Goal: Task Accomplishment & Management: Use online tool/utility

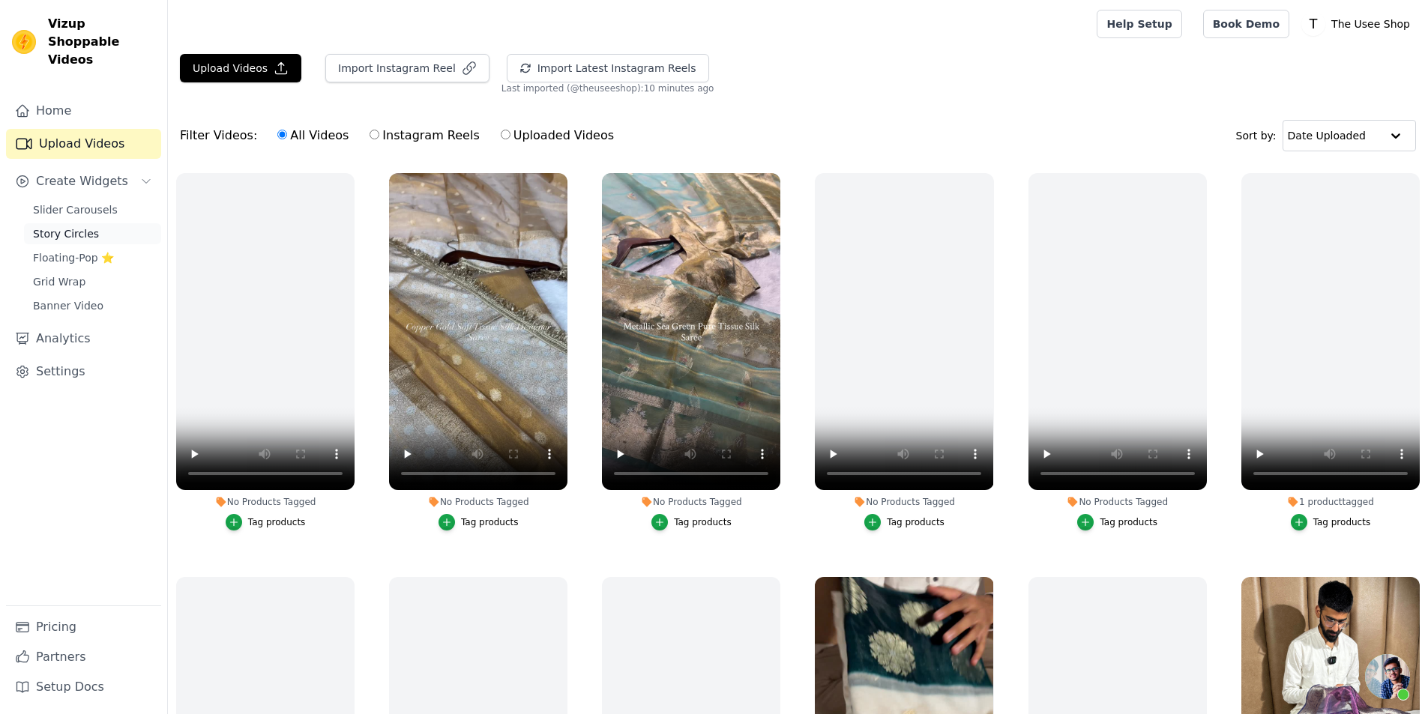
click at [85, 226] on span "Story Circles" at bounding box center [66, 233] width 66 height 15
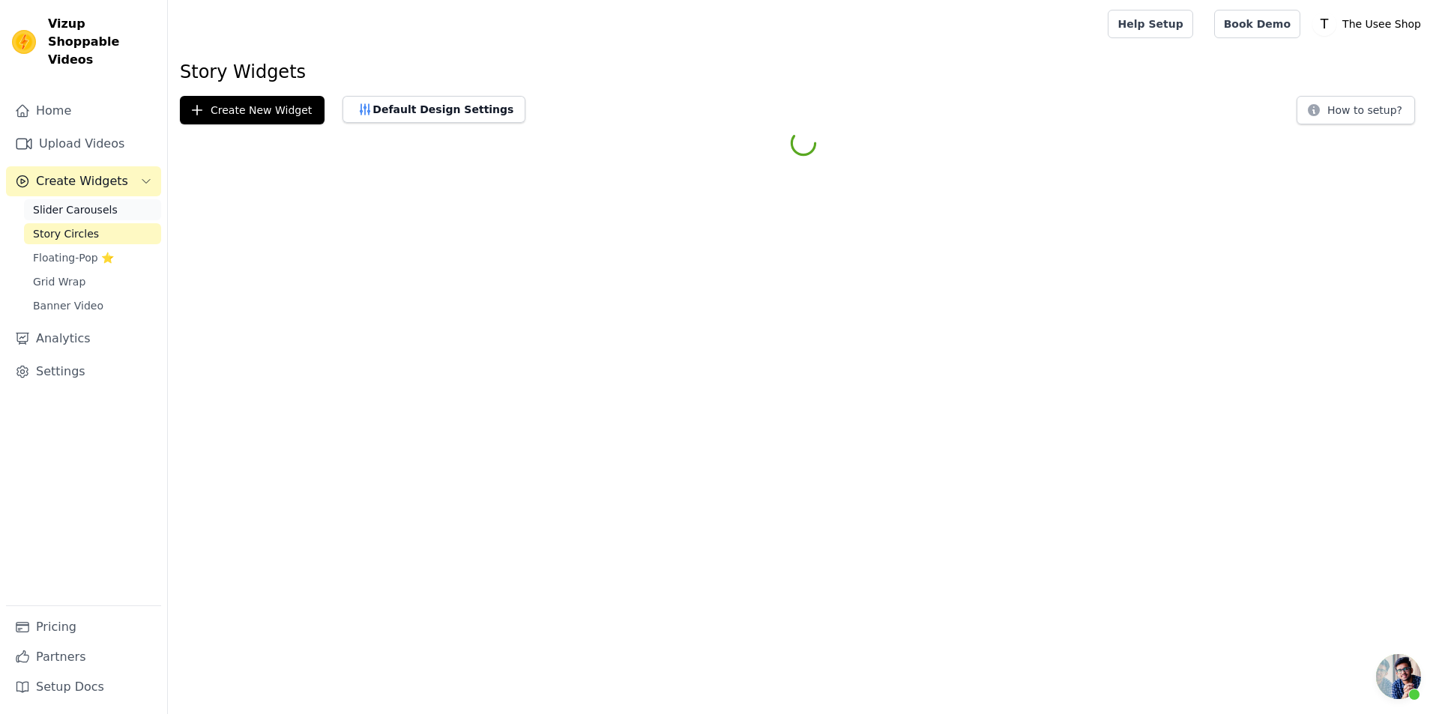
click at [79, 200] on link "Slider Carousels" at bounding box center [92, 209] width 137 height 21
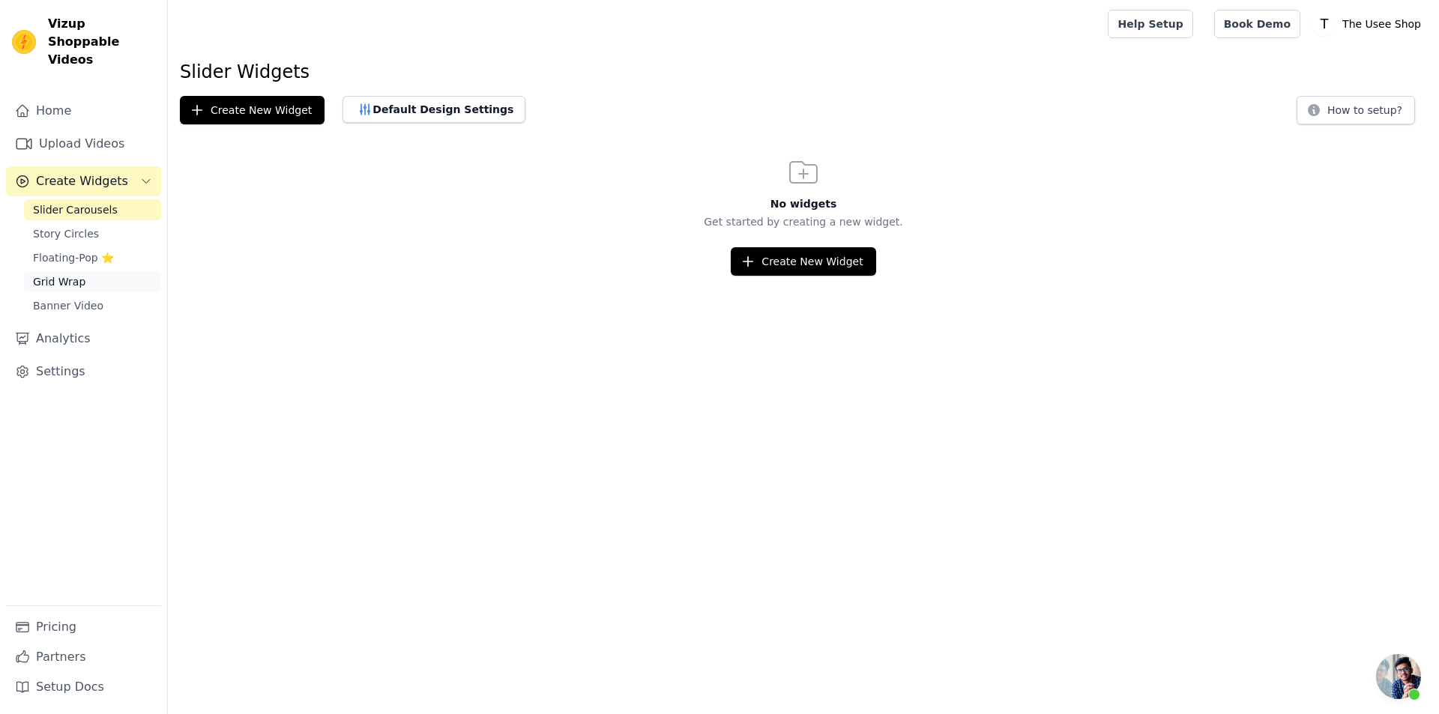
click at [100, 271] on link "Grid Wrap" at bounding box center [92, 281] width 137 height 21
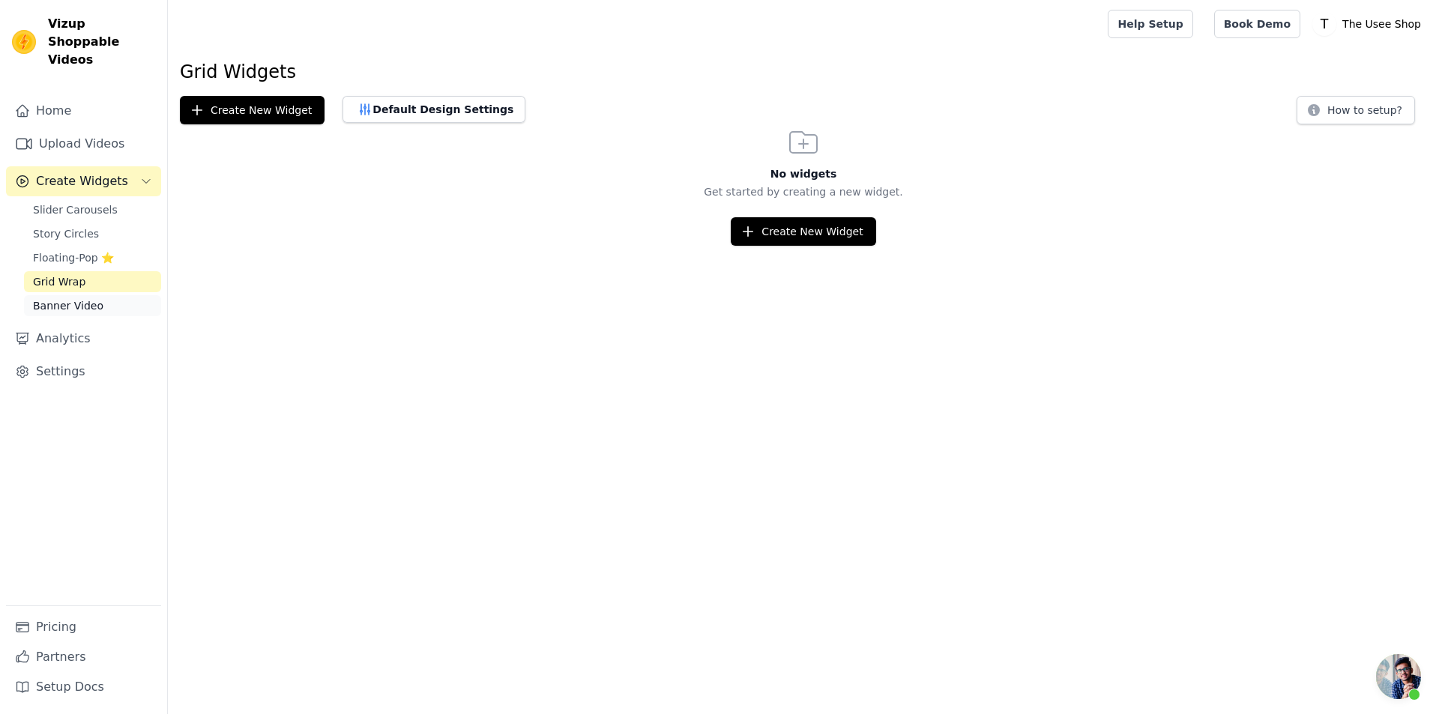
click at [108, 295] on link "Banner Video" at bounding box center [92, 305] width 137 height 21
click at [93, 223] on link "Story Circles" at bounding box center [92, 233] width 137 height 21
click at [116, 202] on link "Slider Carousels" at bounding box center [92, 209] width 137 height 21
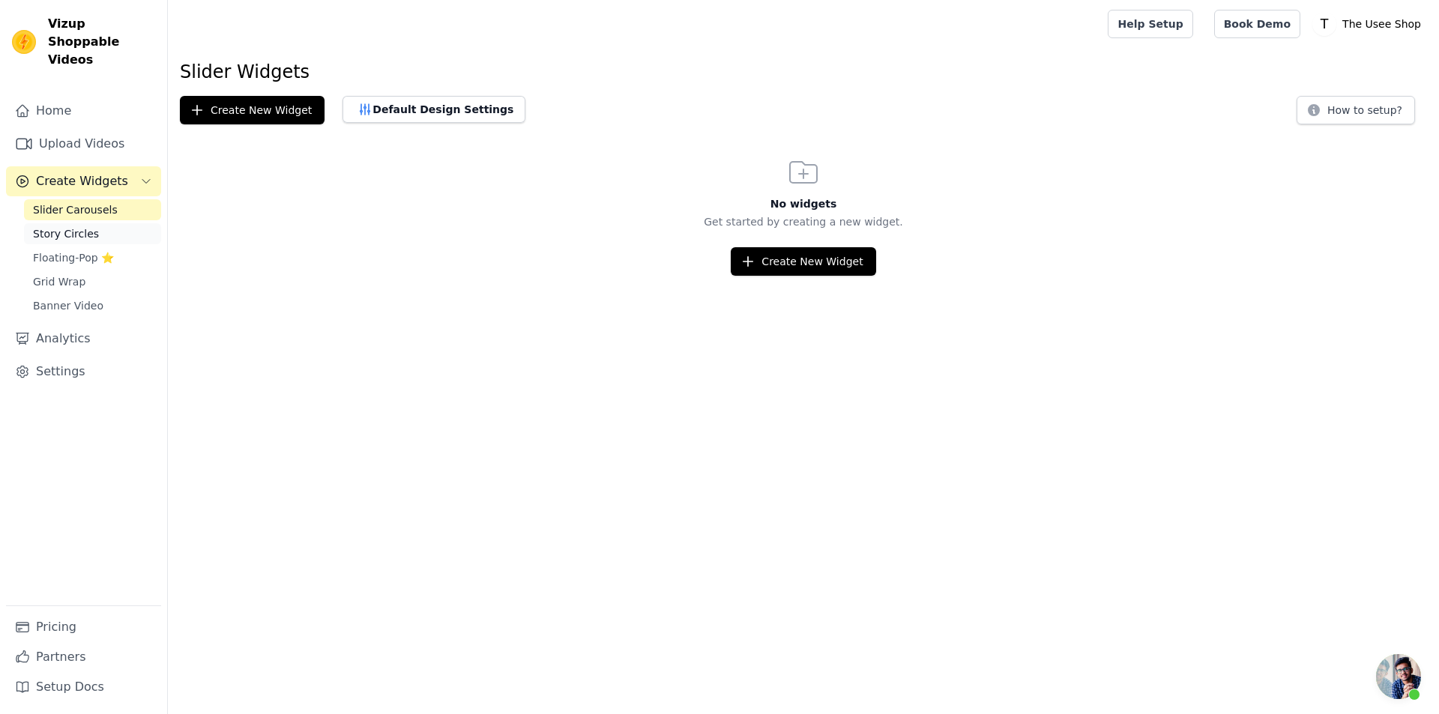
click at [139, 224] on link "Story Circles" at bounding box center [92, 233] width 137 height 21
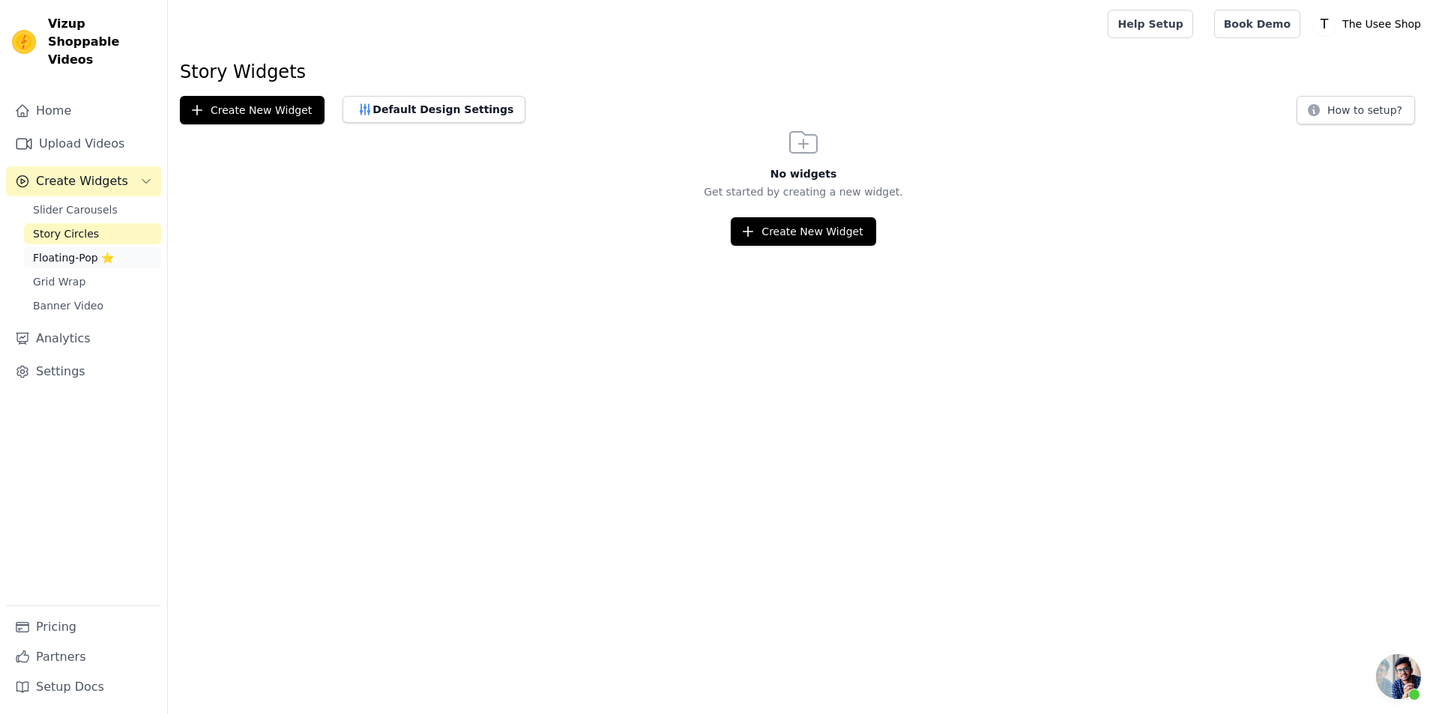
click at [133, 247] on link "Floating-Pop ⭐" at bounding box center [92, 257] width 137 height 21
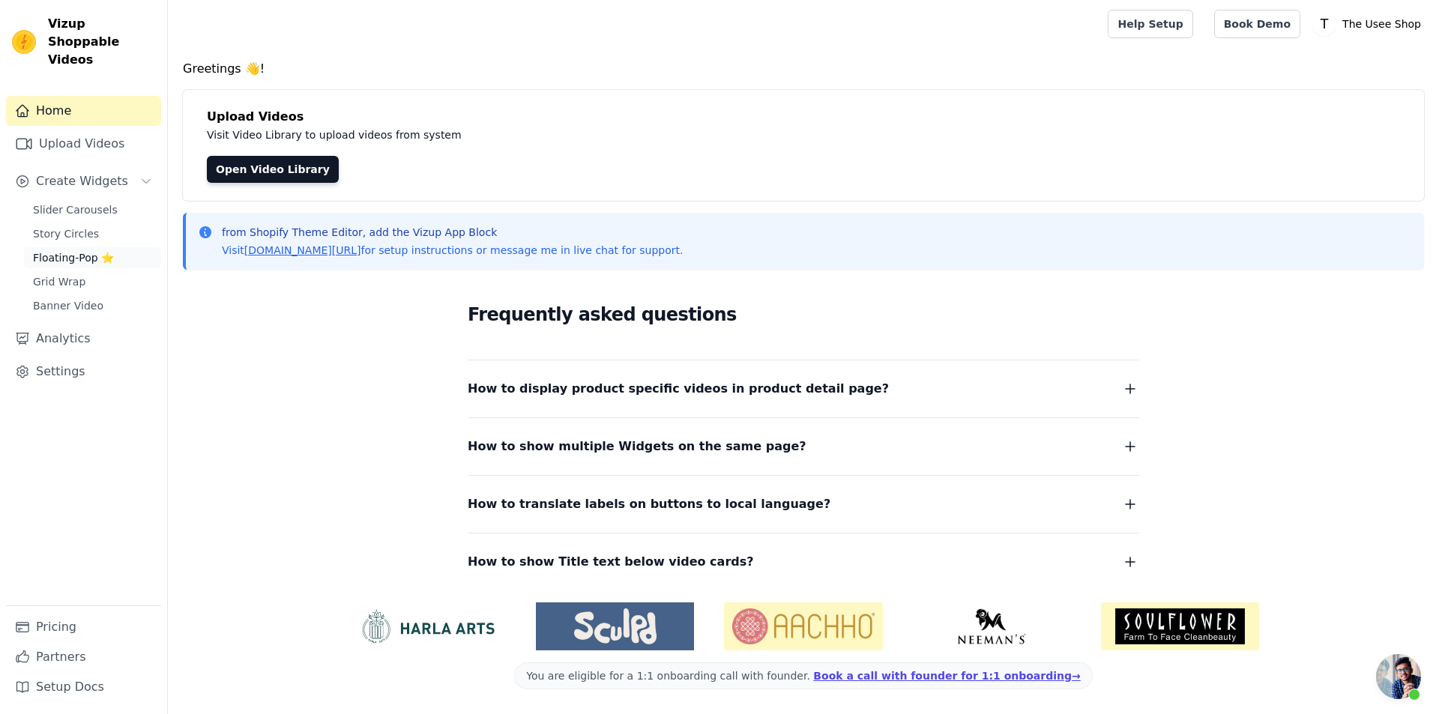
click at [76, 250] on span "Floating-Pop ⭐" at bounding box center [73, 257] width 81 height 15
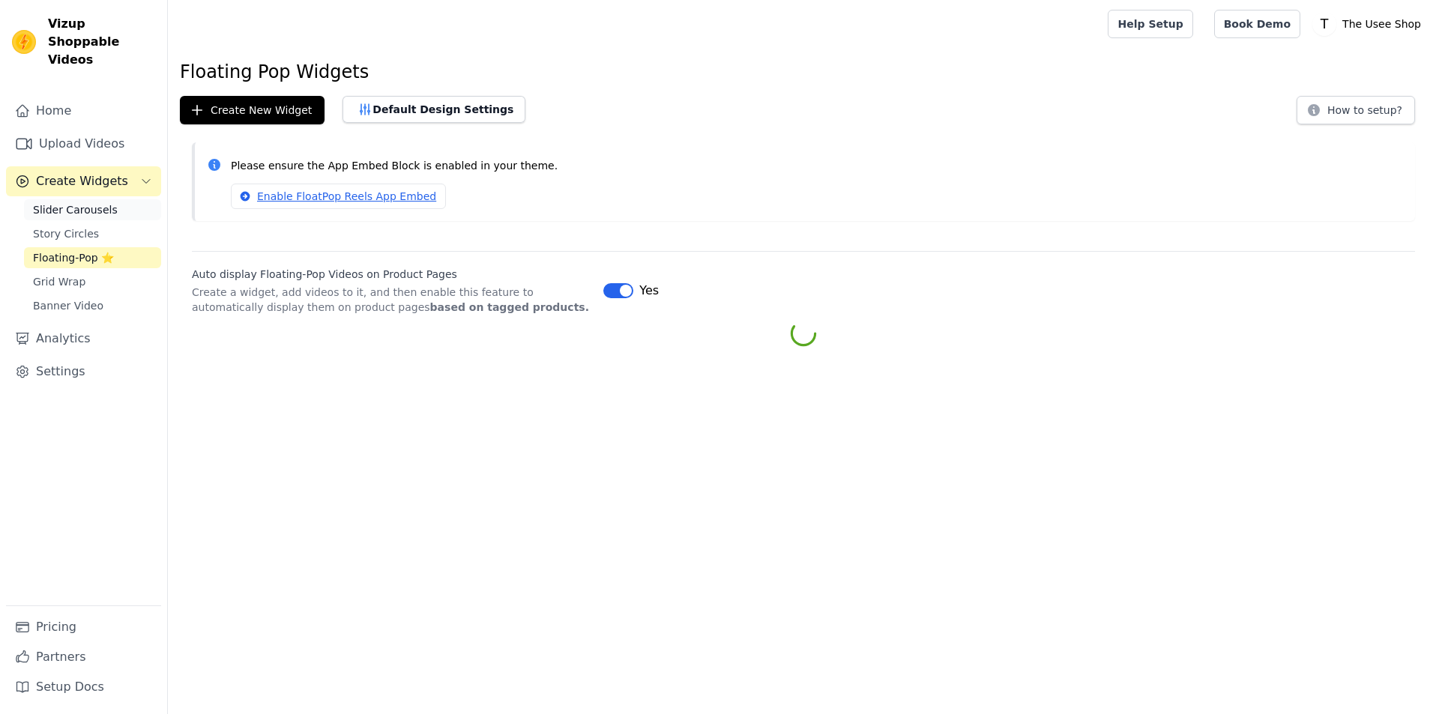
click at [96, 202] on span "Slider Carousels" at bounding box center [75, 209] width 85 height 15
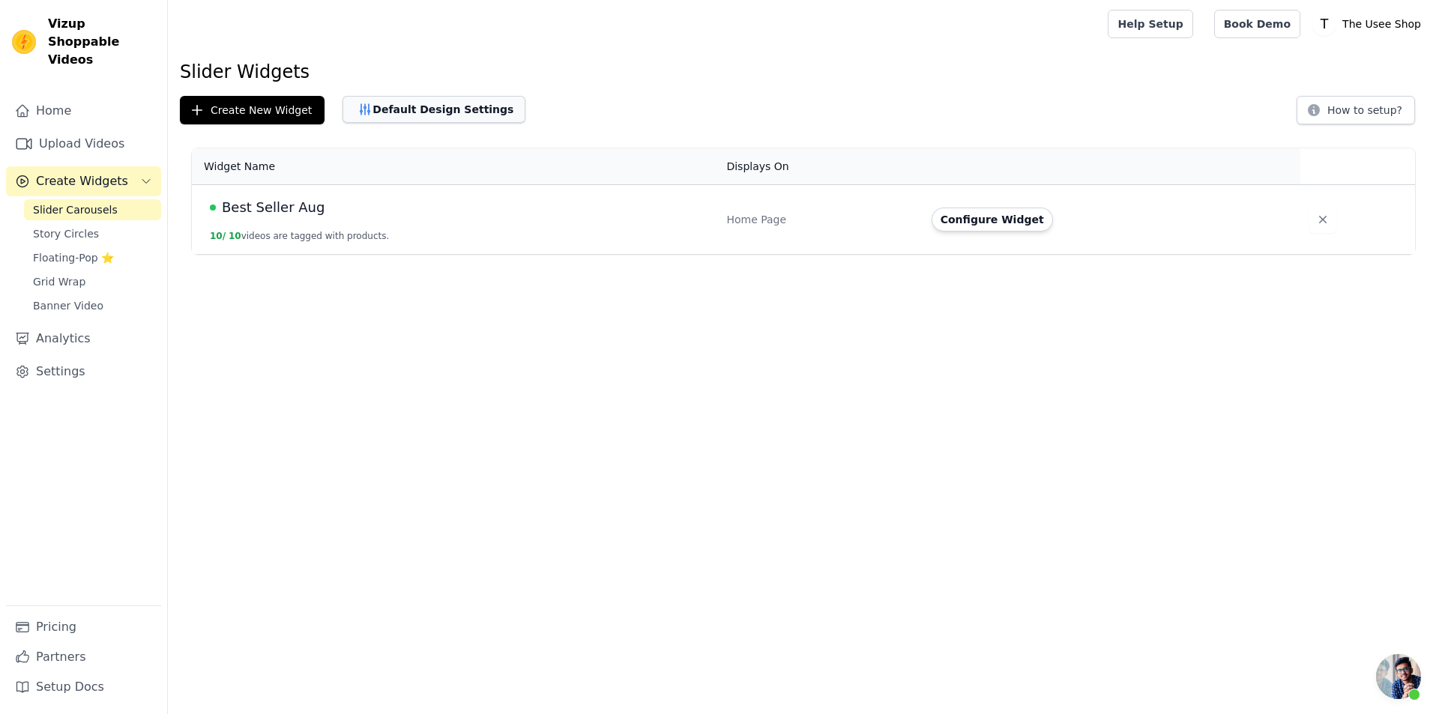
click at [430, 116] on button "Default Design Settings" at bounding box center [434, 109] width 183 height 27
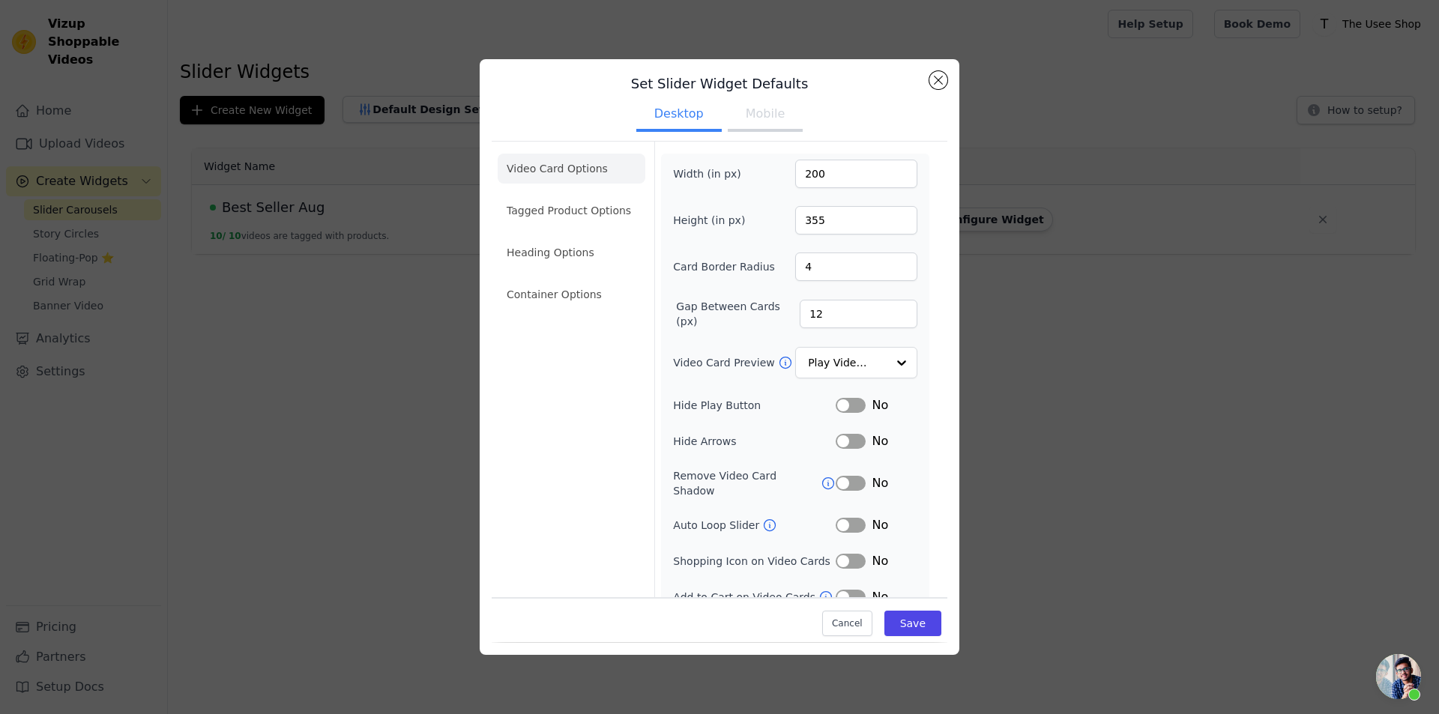
scroll to position [15, 0]
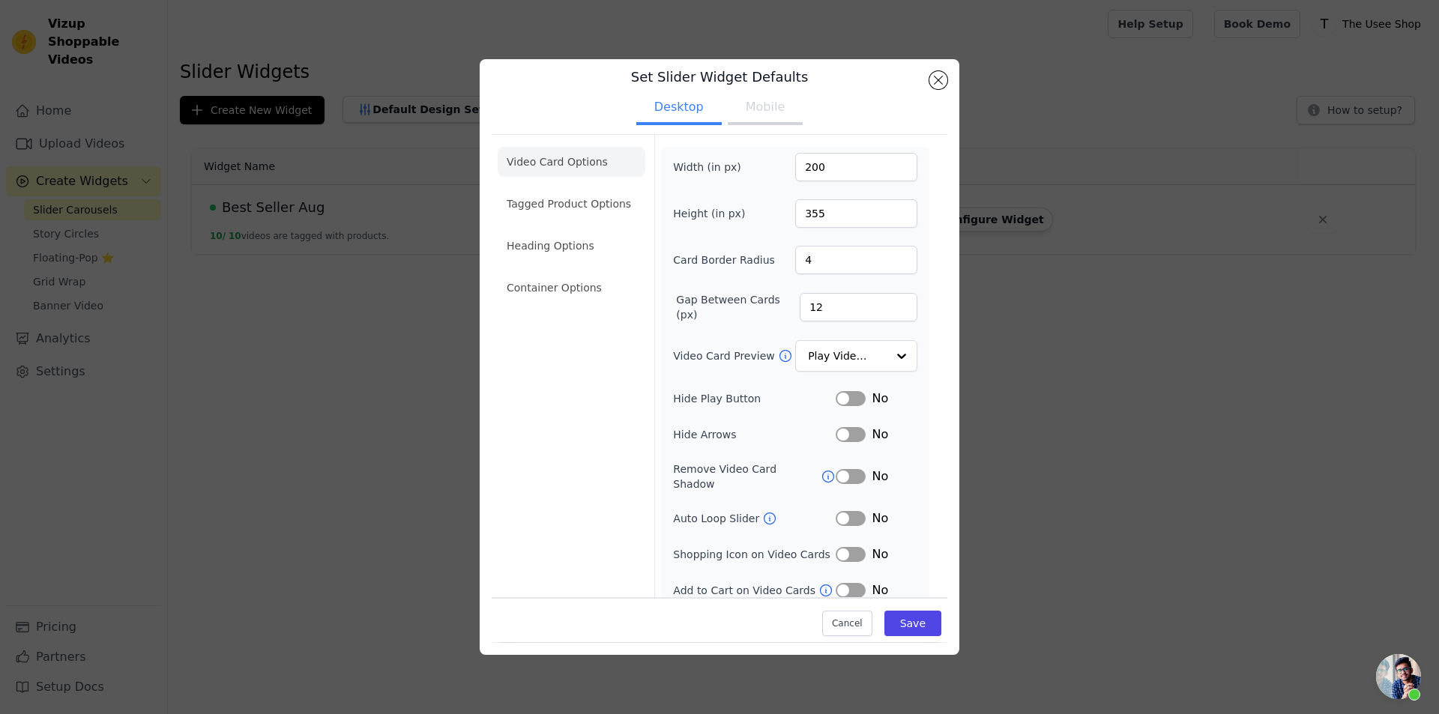
click at [767, 109] on button "Mobile" at bounding box center [765, 108] width 75 height 33
click at [649, 109] on button "Desktop" at bounding box center [678, 108] width 85 height 33
click at [580, 200] on li "Tagged Product Options" at bounding box center [572, 204] width 148 height 30
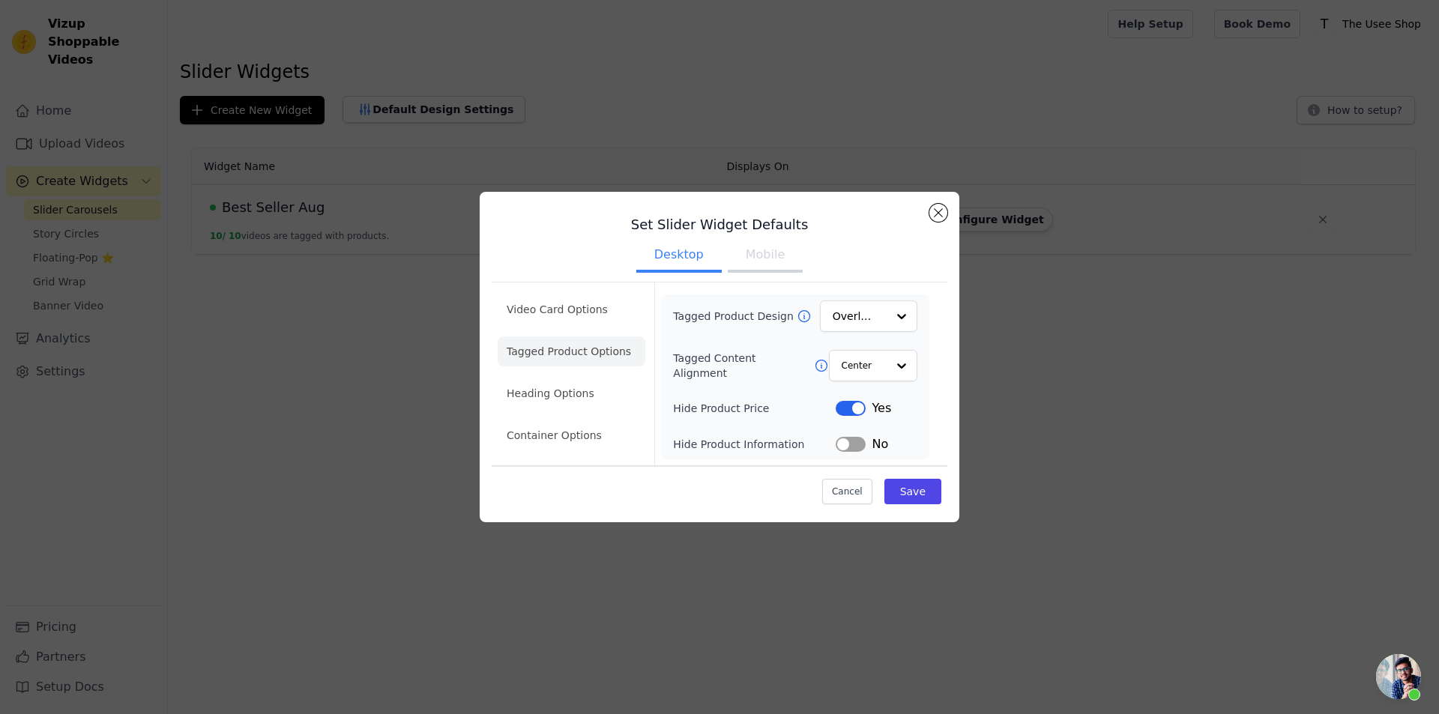
scroll to position [0, 0]
click at [562, 314] on li "Video Card Options" at bounding box center [572, 310] width 148 height 30
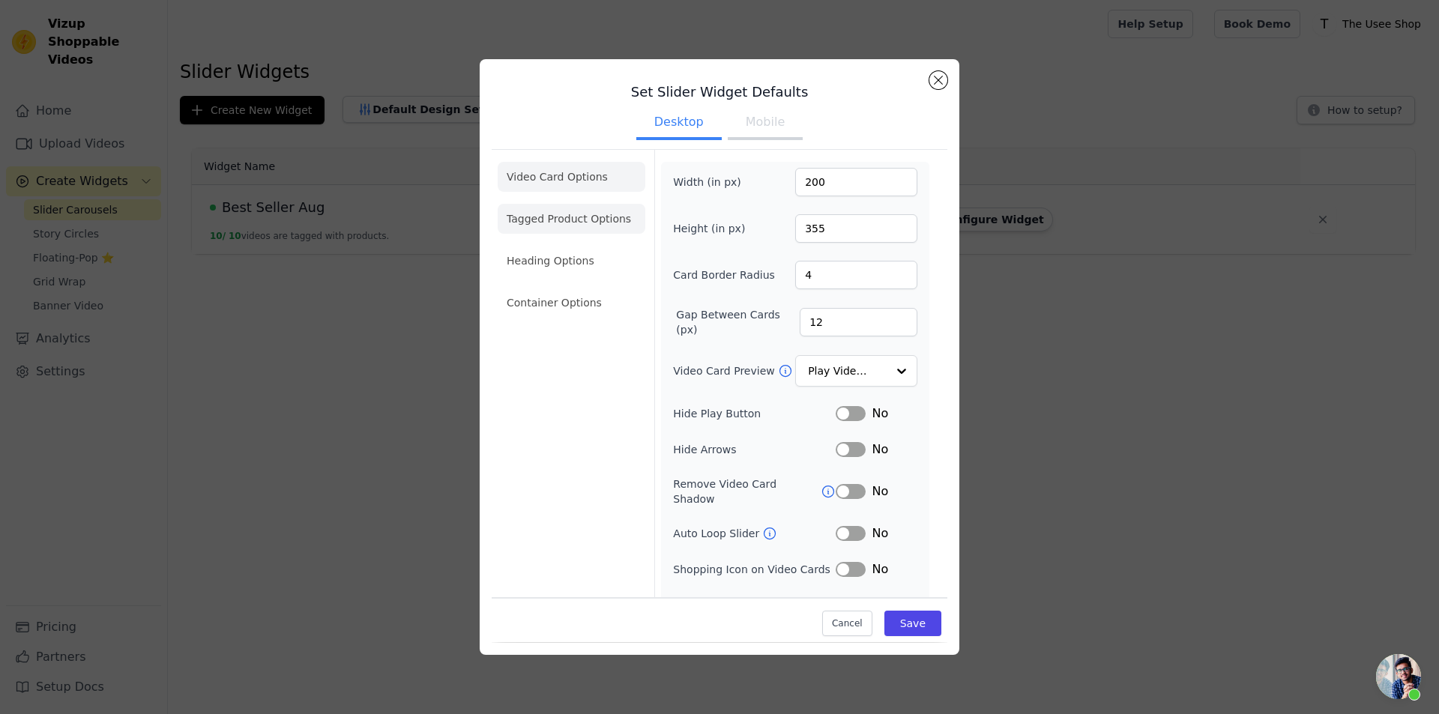
click at [583, 221] on li "Tagged Product Options" at bounding box center [572, 219] width 148 height 30
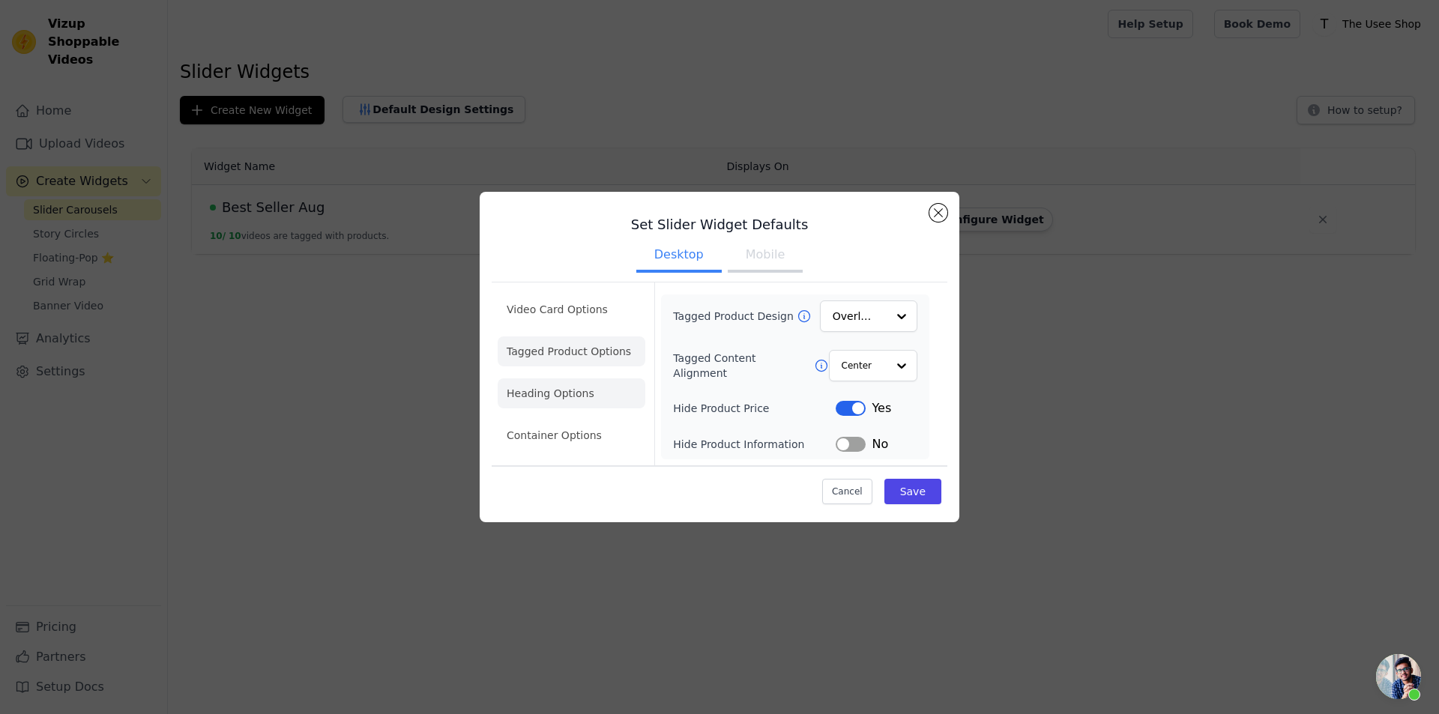
click at [576, 385] on li "Heading Options" at bounding box center [572, 394] width 148 height 30
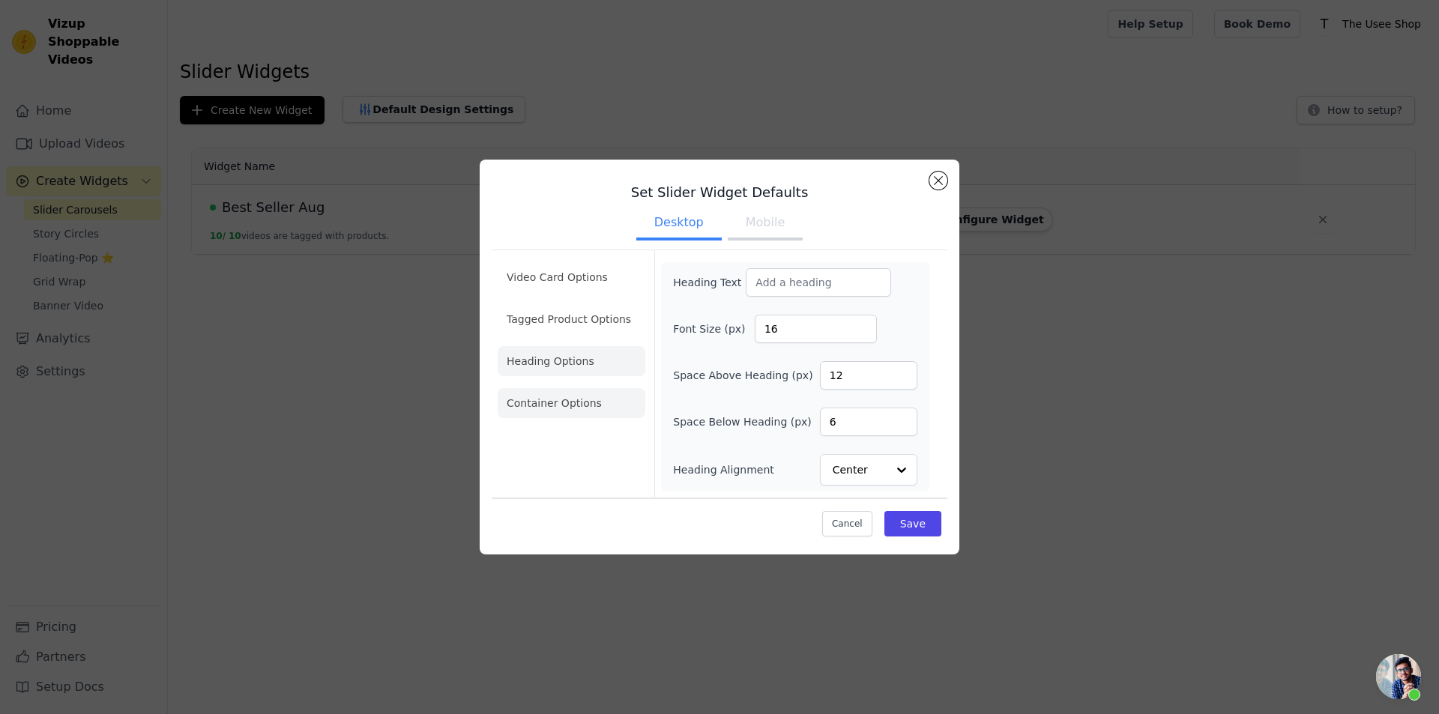
click at [573, 406] on li "Container Options" at bounding box center [572, 403] width 148 height 30
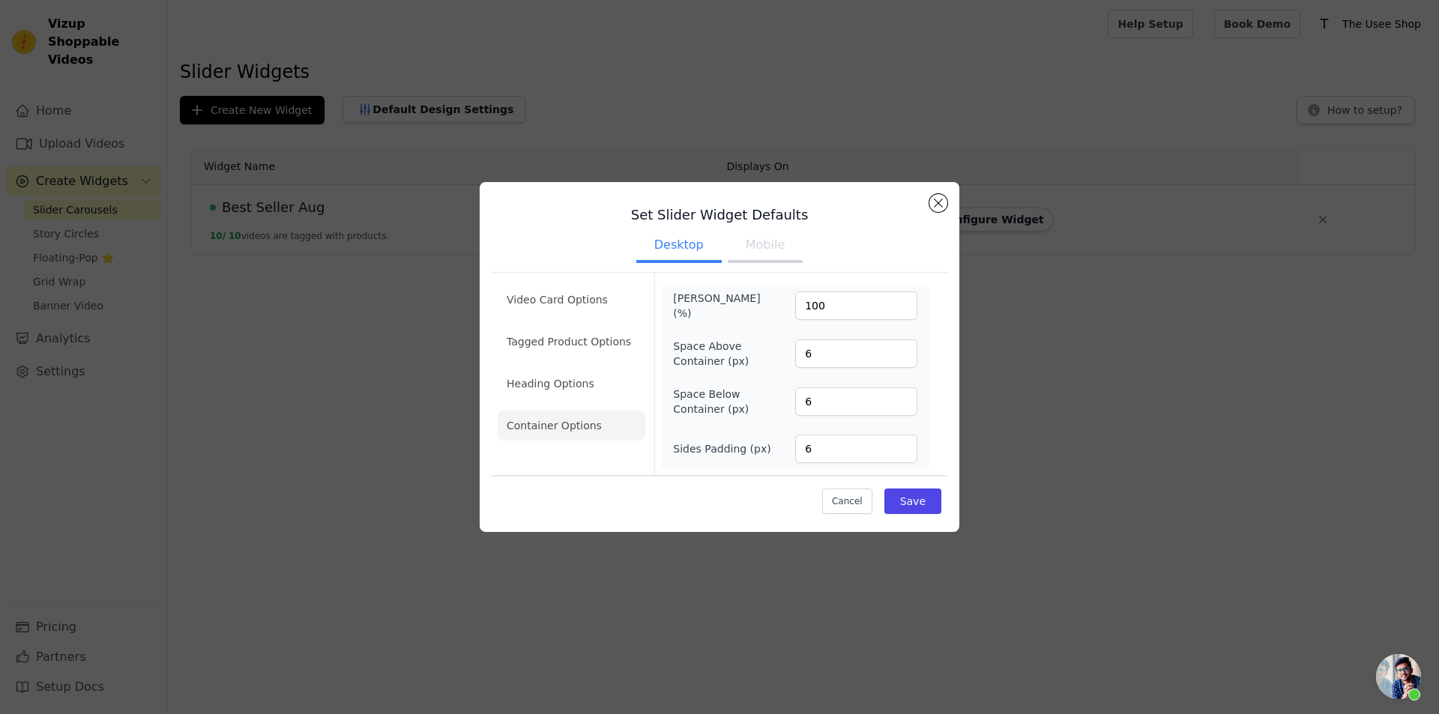
click at [741, 246] on button "Mobile" at bounding box center [765, 246] width 75 height 33
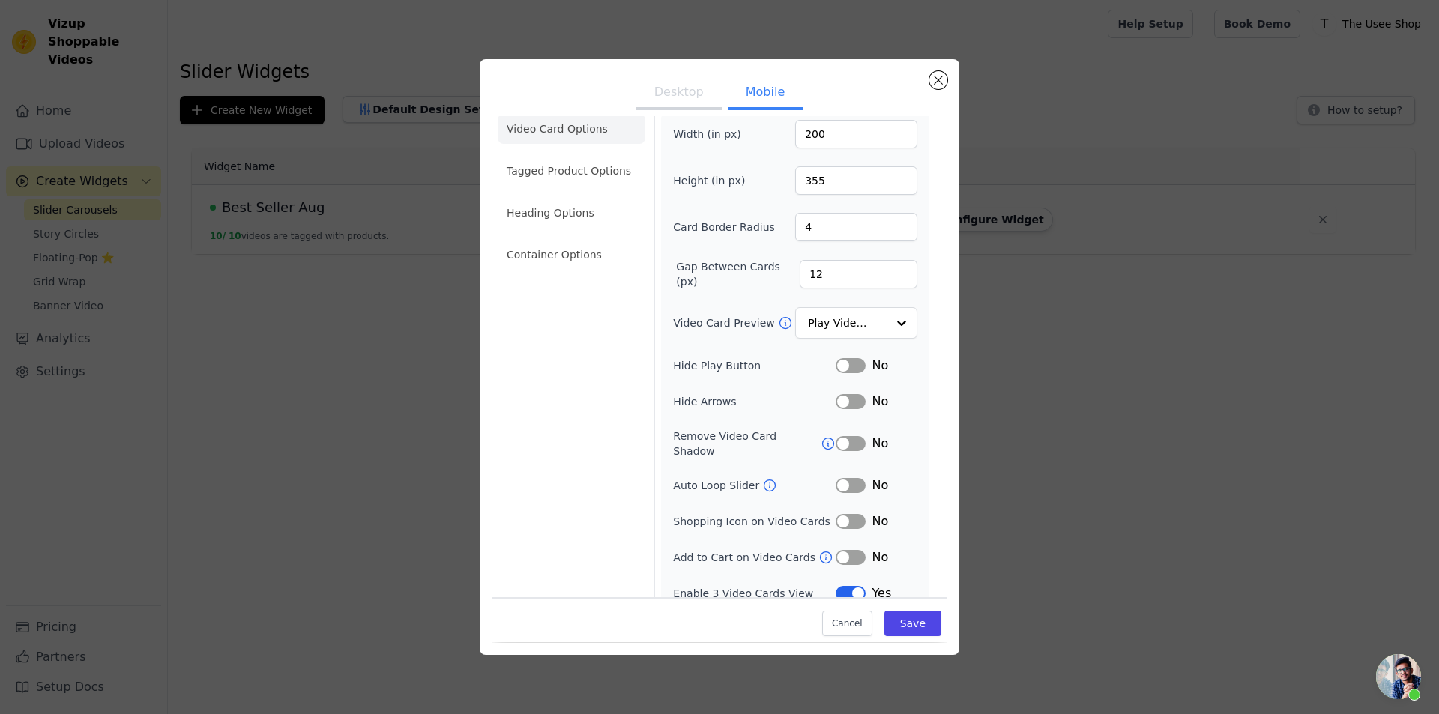
scroll to position [51, 0]
click at [597, 175] on li "Tagged Product Options" at bounding box center [572, 168] width 148 height 30
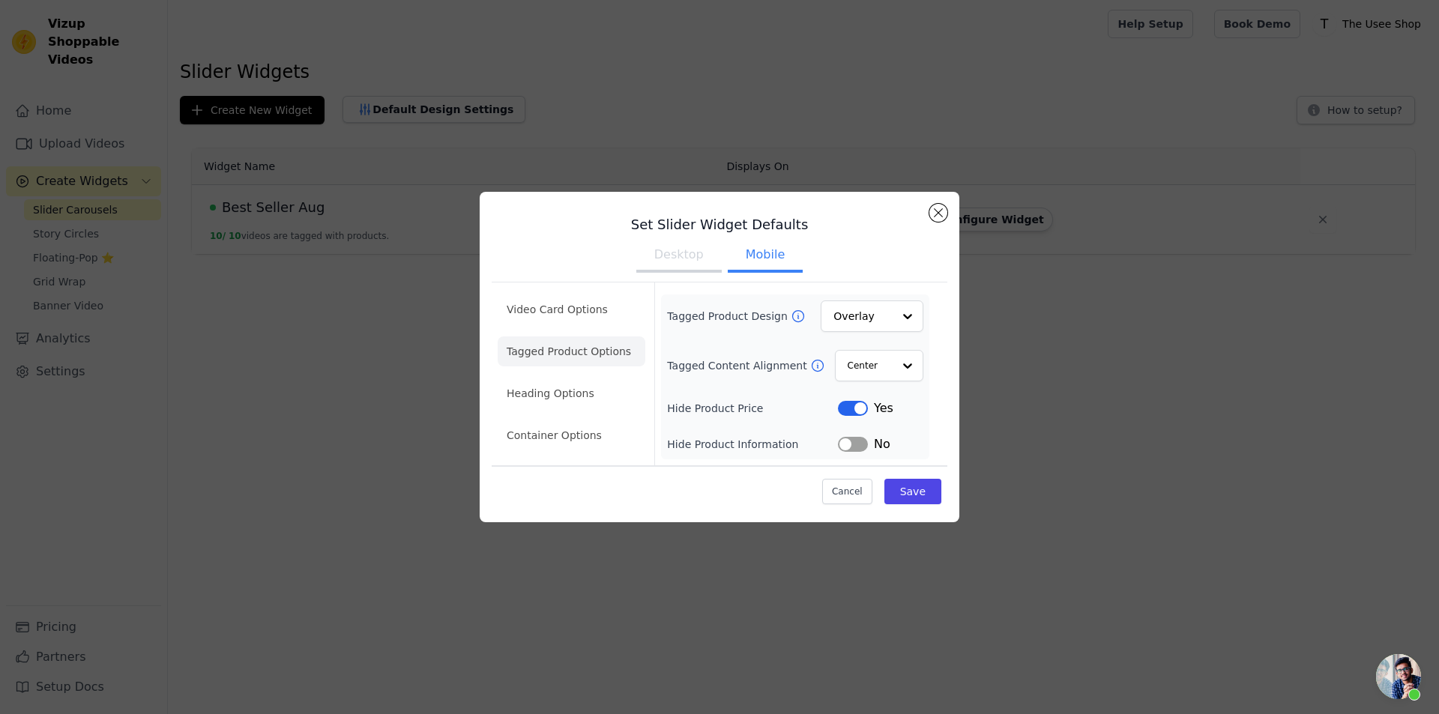
scroll to position [0, 0]
click at [943, 209] on button "Close modal" at bounding box center [939, 213] width 18 height 18
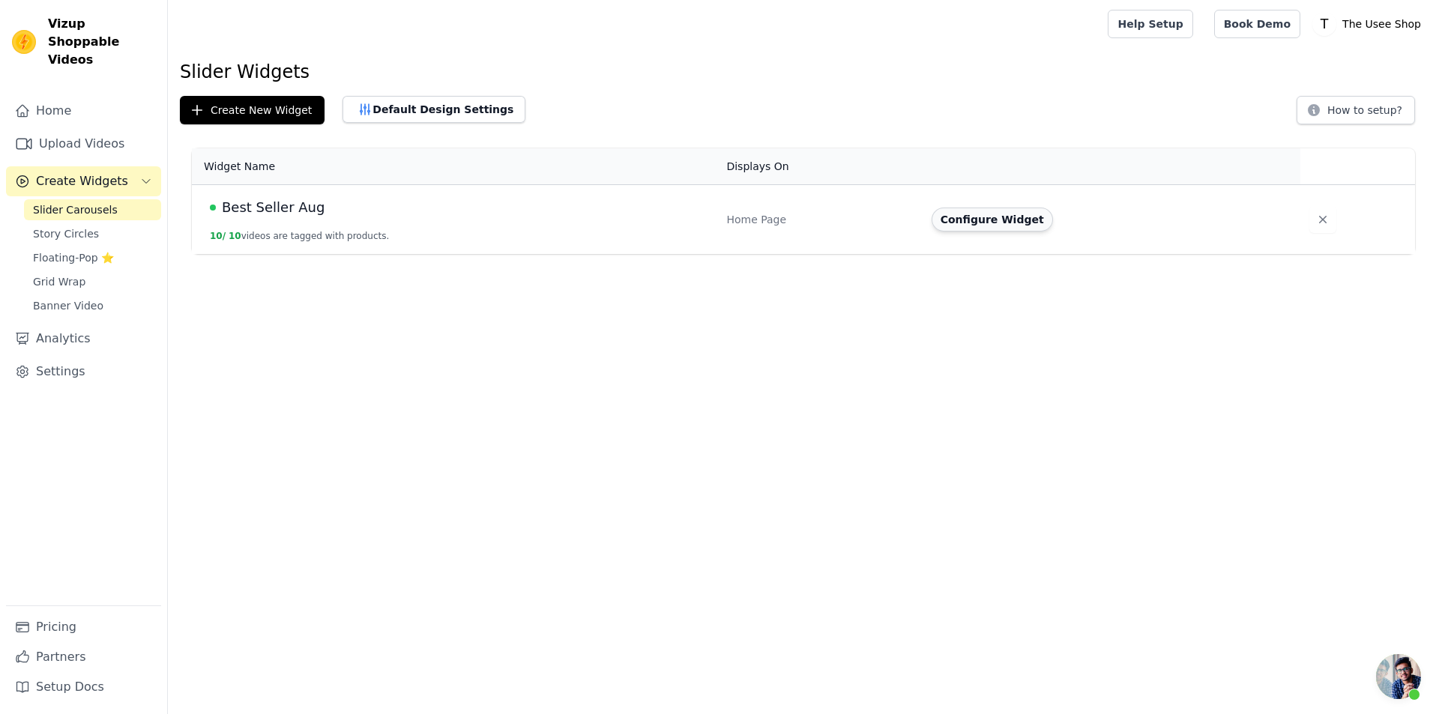
click at [966, 223] on button "Configure Widget" at bounding box center [992, 220] width 121 height 24
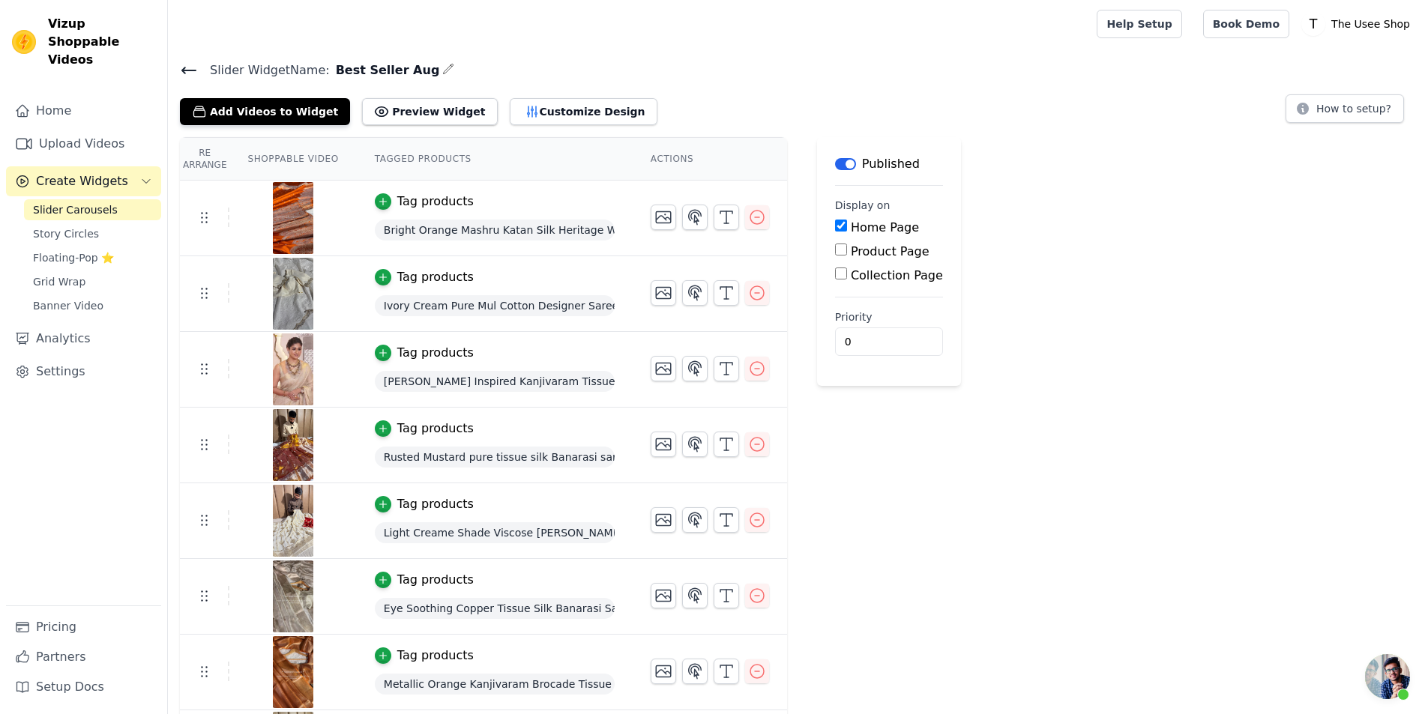
click at [82, 172] on span "Create Widgets" at bounding box center [82, 181] width 92 height 18
click at [186, 67] on icon at bounding box center [189, 70] width 18 height 18
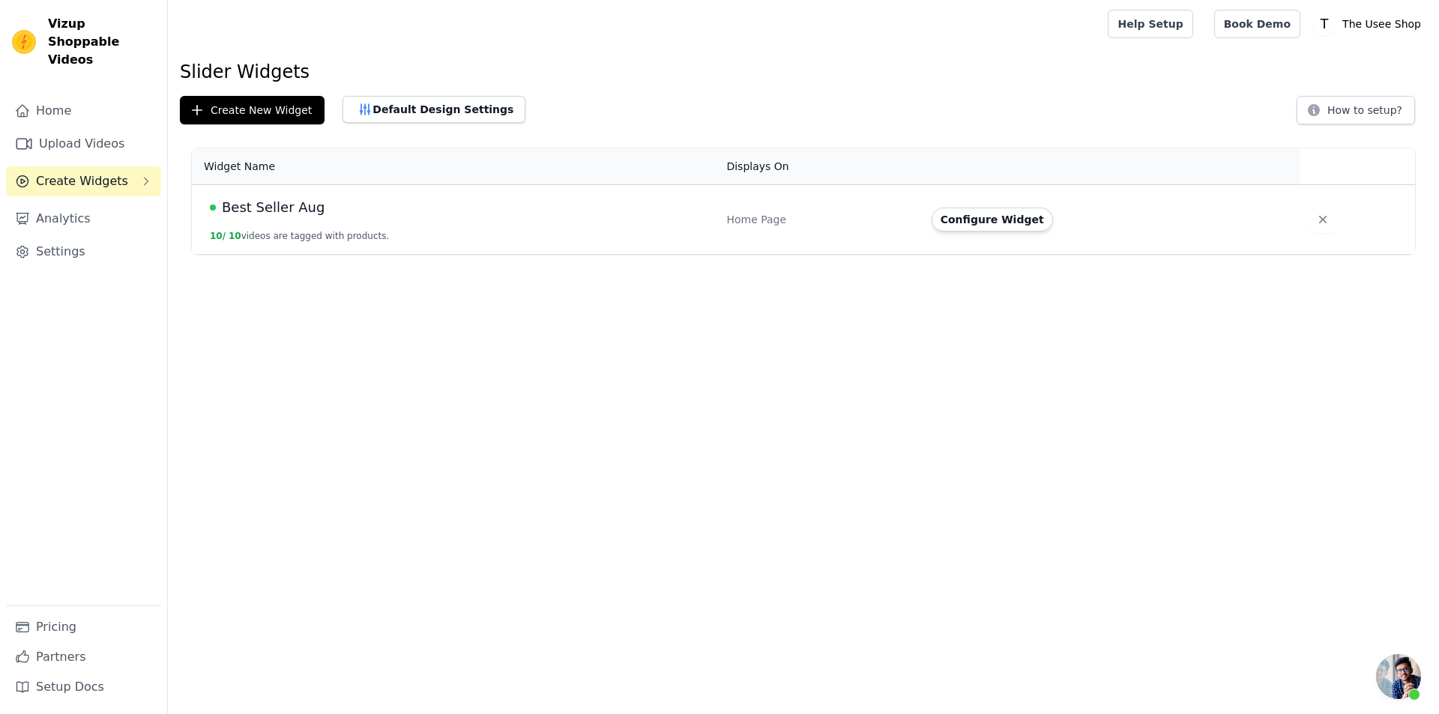
click at [148, 175] on icon "Sidebar" at bounding box center [146, 181] width 12 height 12
